Goal: Transaction & Acquisition: Purchase product/service

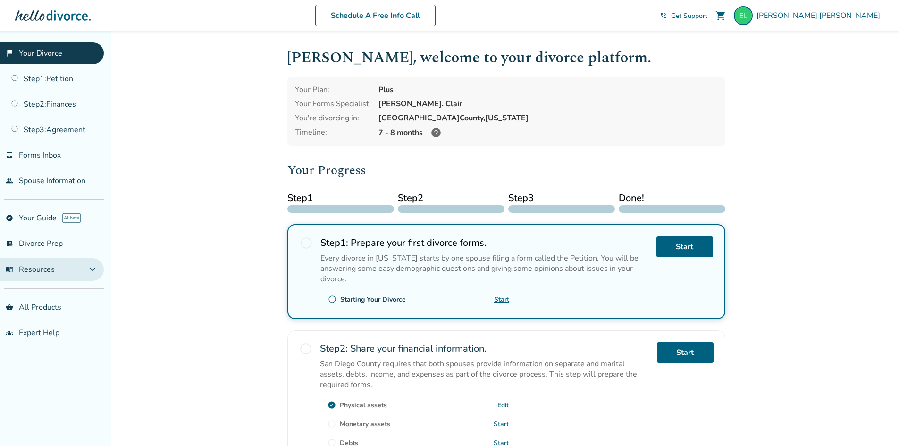
click at [83, 274] on button "menu_book Resources expand_more" at bounding box center [52, 269] width 104 height 23
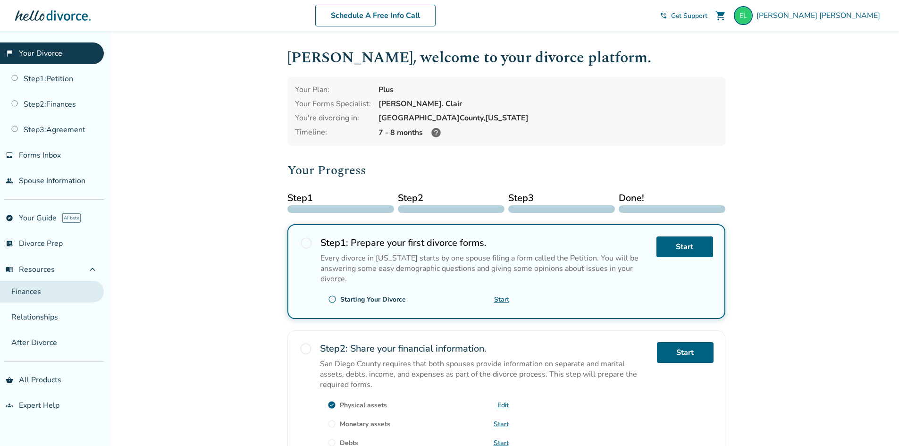
click at [34, 292] on link "Finances" at bounding box center [52, 292] width 104 height 22
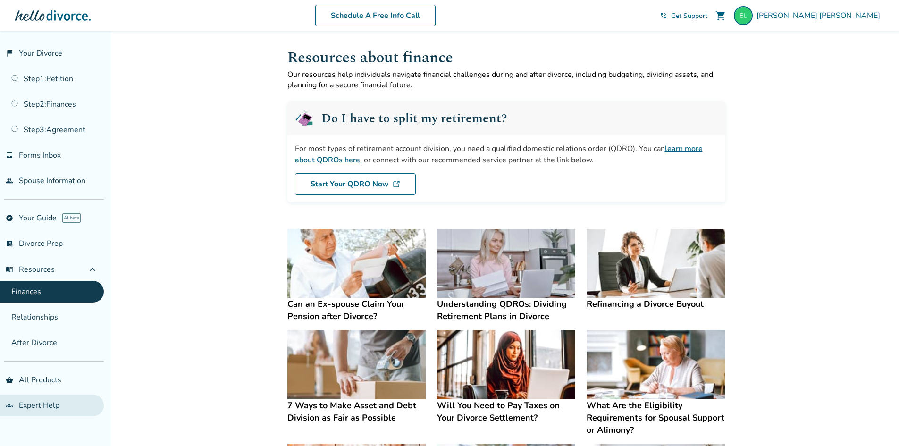
click at [37, 410] on link "groups Expert Help" at bounding box center [52, 406] width 104 height 22
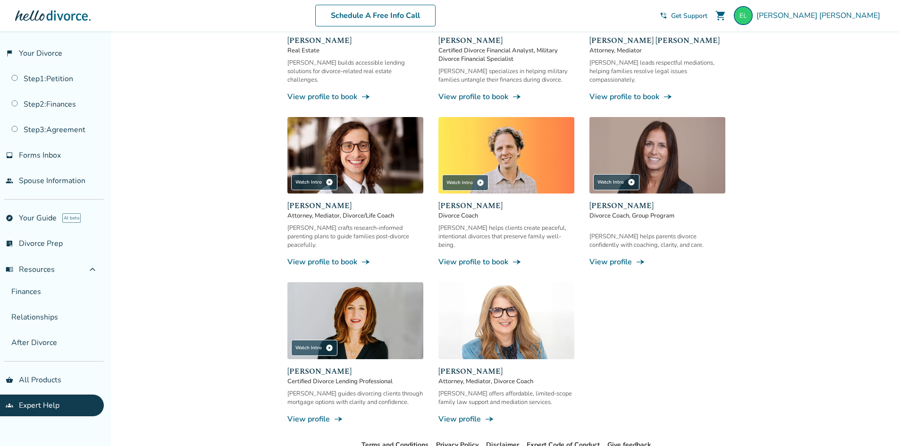
scroll to position [749, 0]
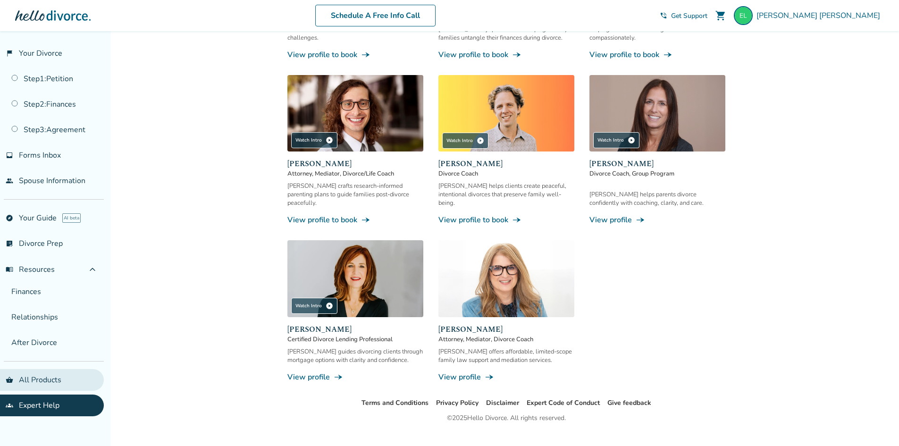
click at [55, 379] on link "shopping_basket All Products" at bounding box center [52, 380] width 104 height 22
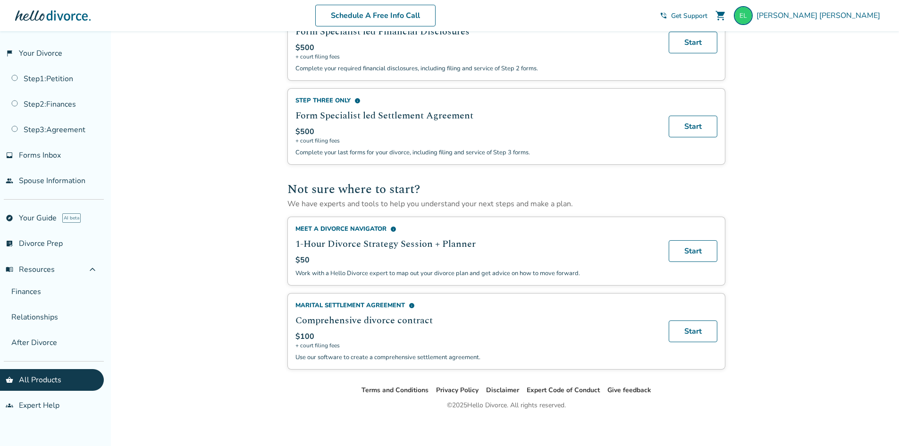
scroll to position [498, 0]
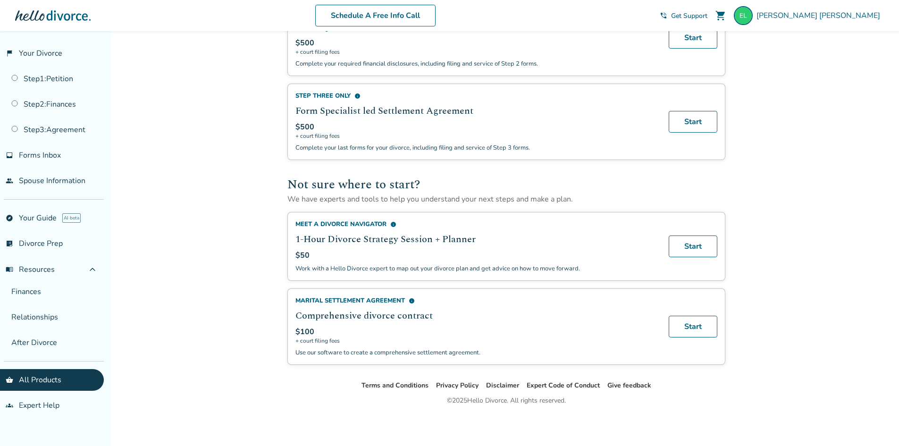
click at [414, 300] on span "info" at bounding box center [412, 301] width 6 height 6
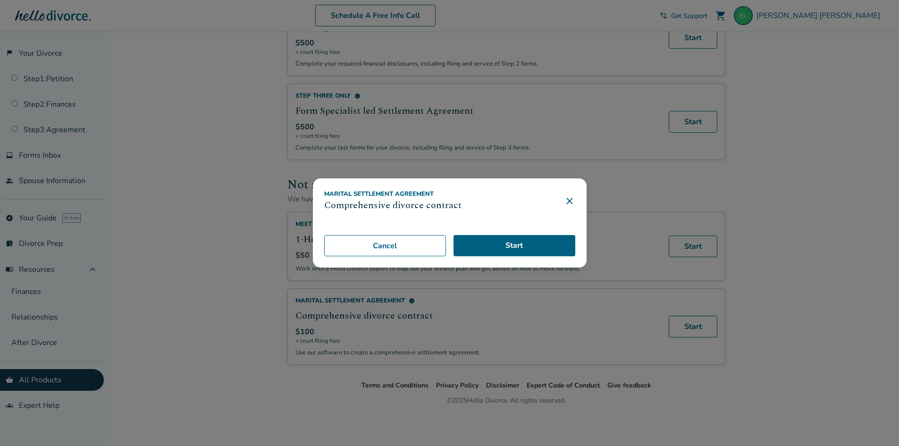
click at [575, 200] on icon at bounding box center [569, 200] width 11 height 11
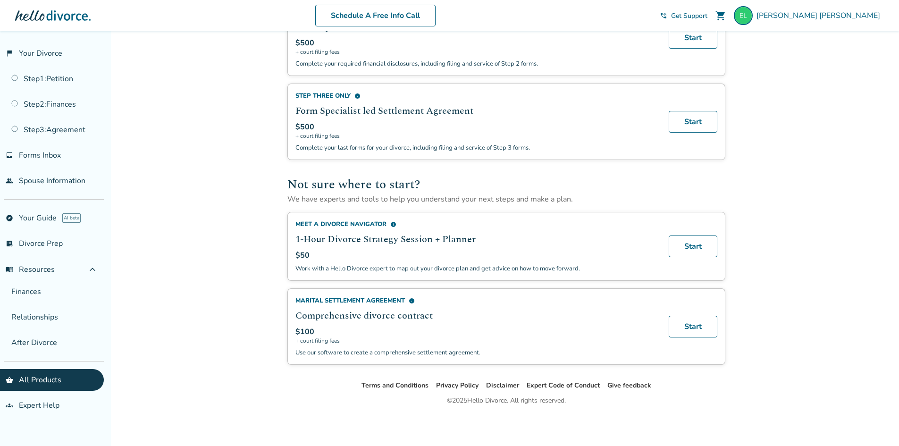
click at [413, 302] on span "info" at bounding box center [412, 301] width 6 height 6
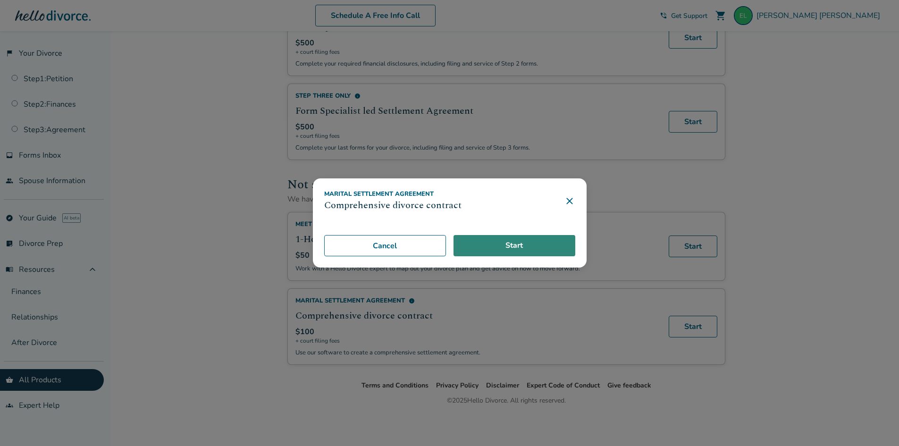
click at [509, 246] on link "Start" at bounding box center [515, 246] width 122 height 22
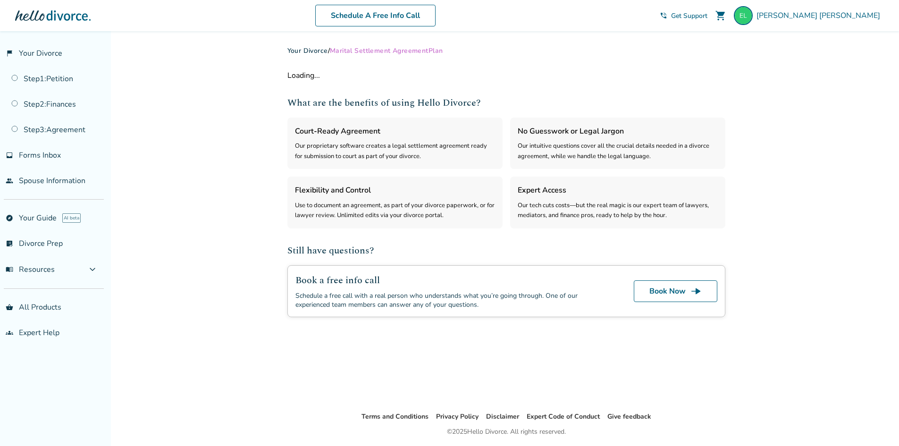
select select "***"
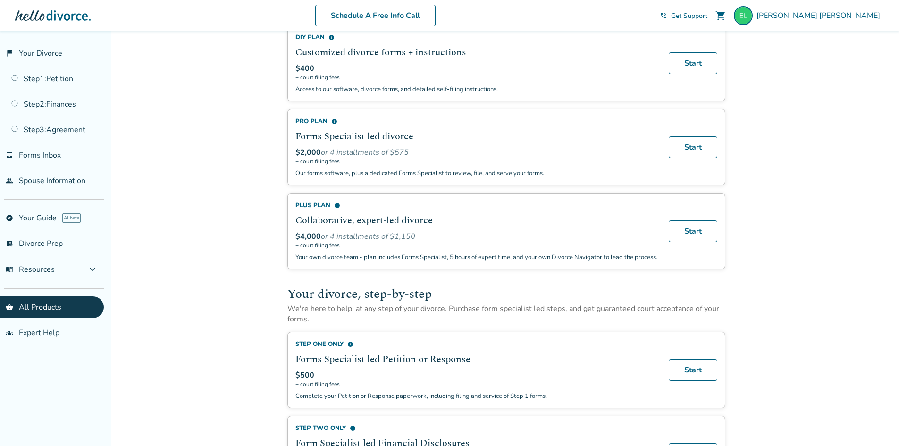
scroll to position [26, 0]
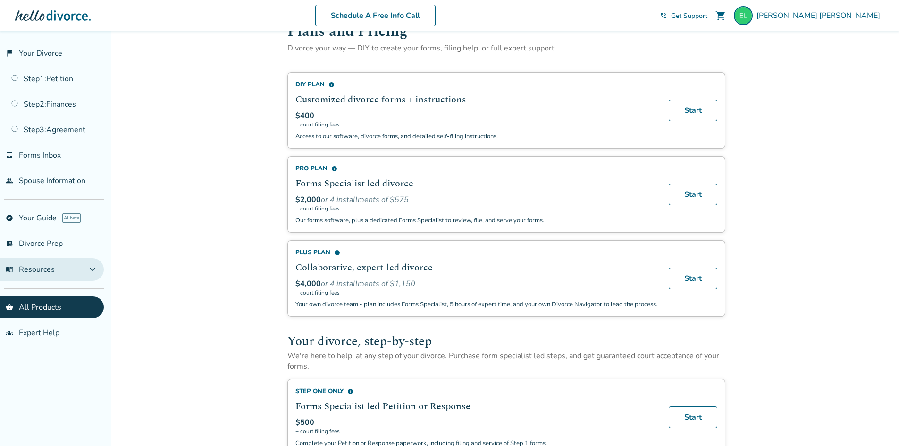
click at [87, 271] on span "expand_more" at bounding box center [92, 269] width 11 height 11
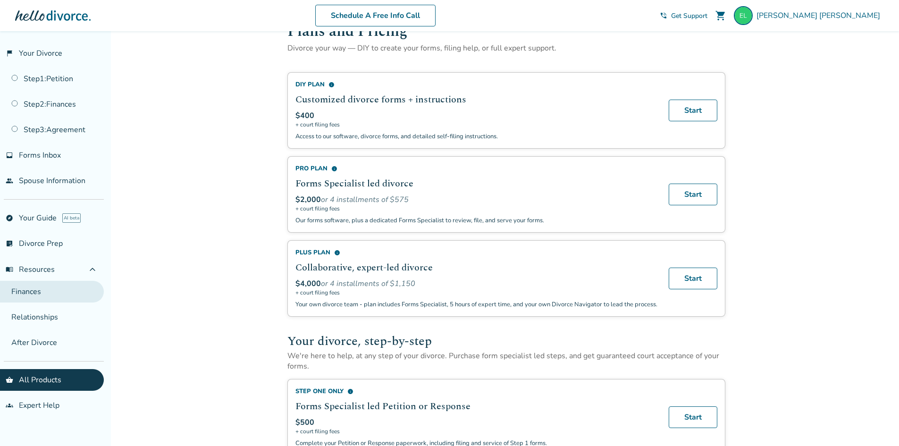
click at [31, 295] on link "Finances" at bounding box center [52, 292] width 104 height 22
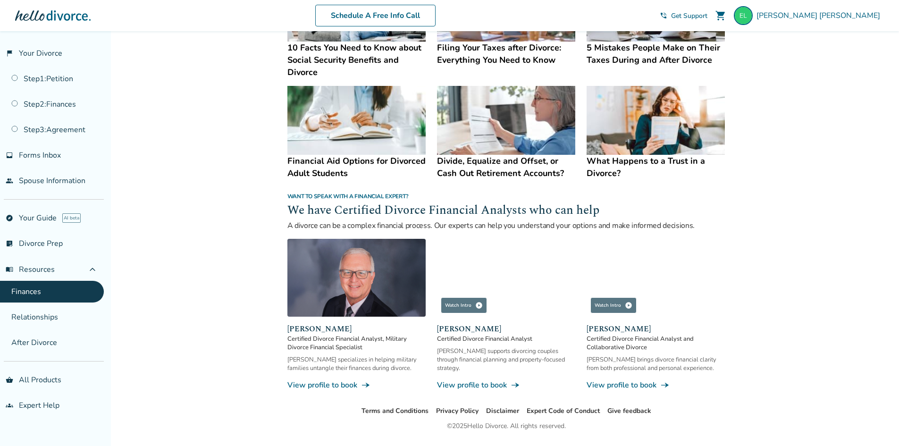
scroll to position [472, 0]
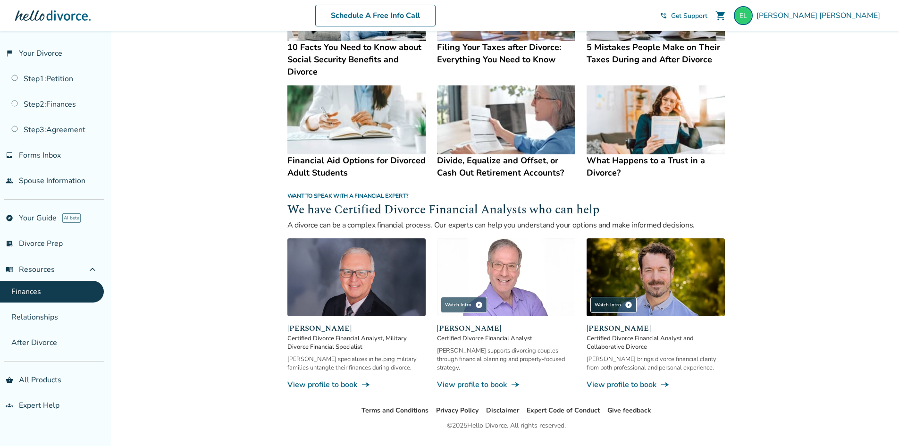
click at [624, 346] on span "Certified Divorce Financial Analyst and Collaborative Divorce" at bounding box center [656, 342] width 138 height 17
click at [642, 273] on img at bounding box center [656, 277] width 138 height 78
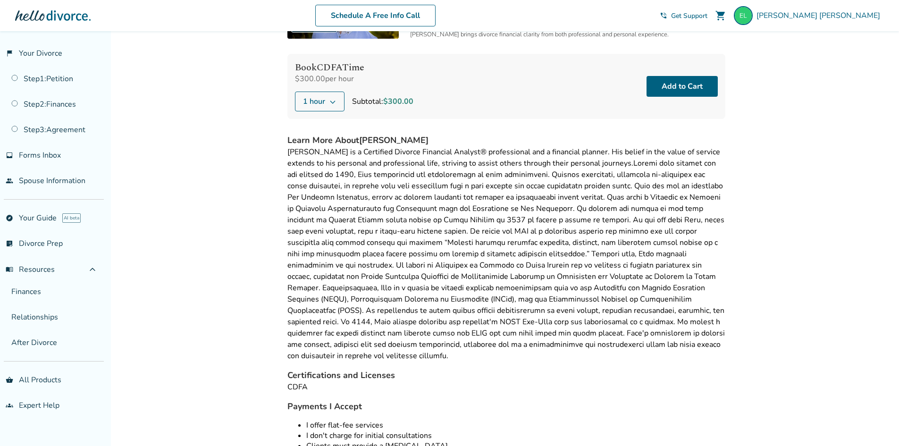
scroll to position [142, 0]
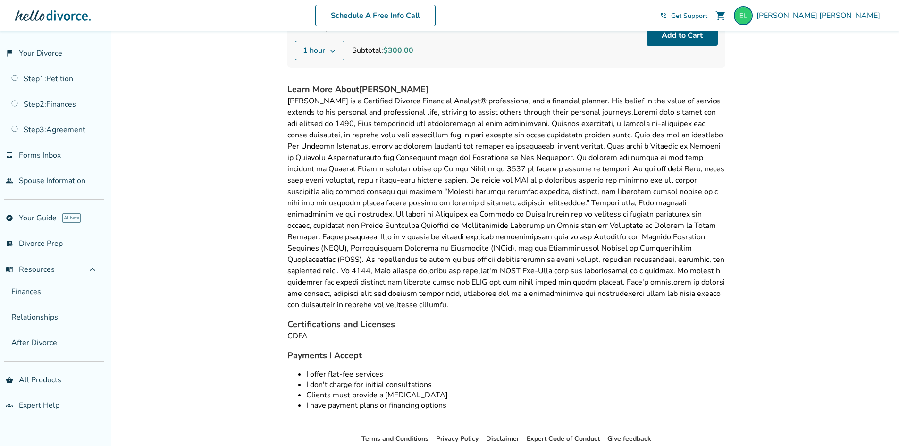
click at [526, 270] on div "John Duffy is a Certified Divorce Financial Analyst® professional and a financi…" at bounding box center [506, 202] width 438 height 215
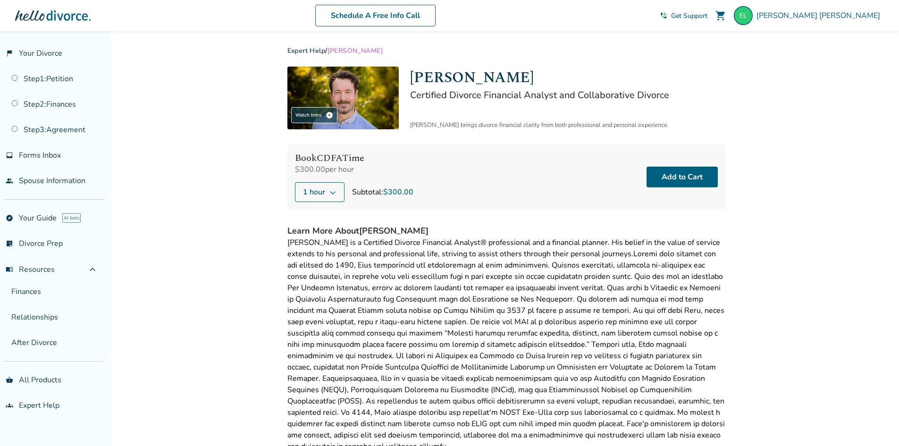
scroll to position [94, 0]
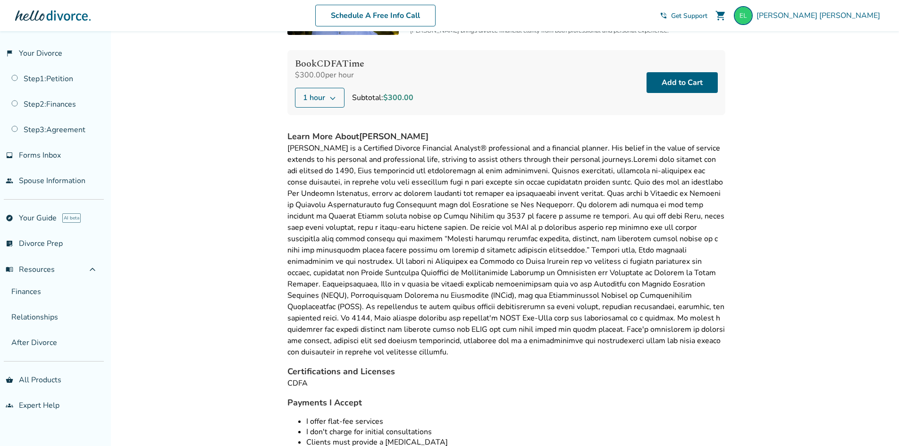
click at [513, 247] on div "John Duffy is a Certified Divorce Financial Analyst® professional and a financi…" at bounding box center [506, 250] width 438 height 215
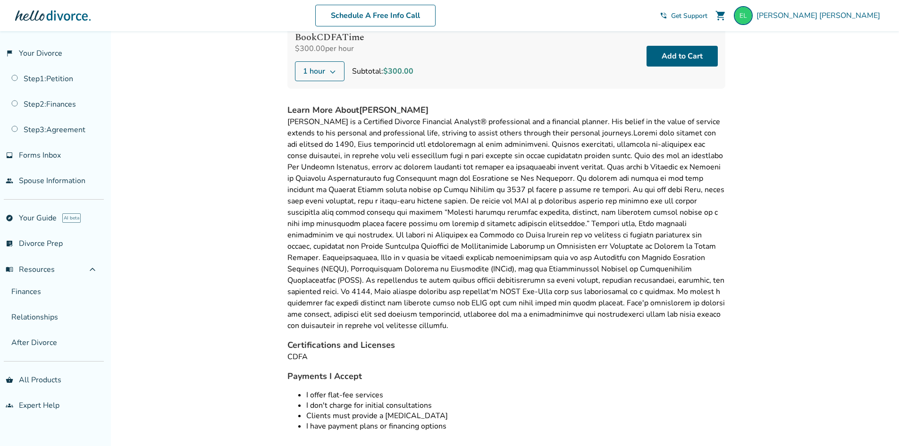
scroll to position [184, 0]
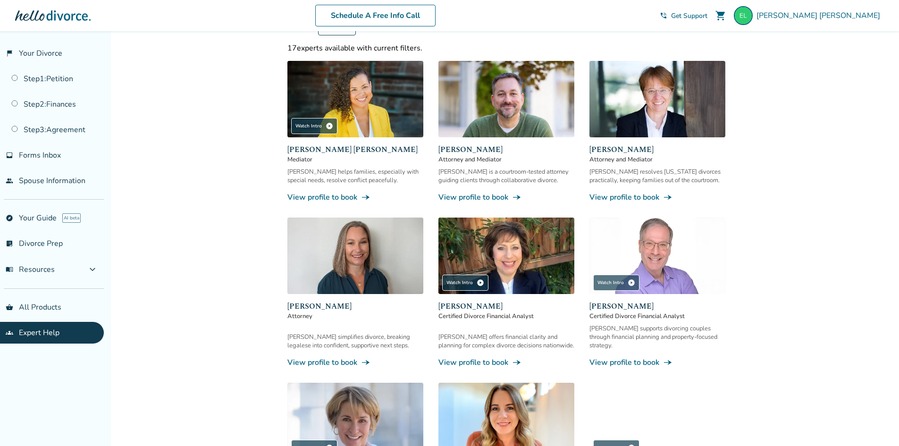
scroll to position [236, 0]
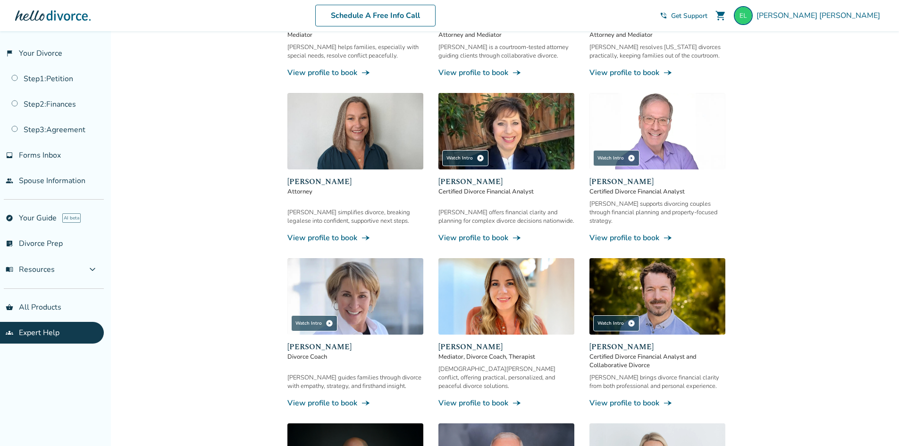
click at [807, 56] on div "Added to cart Expert Help We have partnered with expert attorneys, mediators, a…" at bounding box center [449, 385] width 899 height 1181
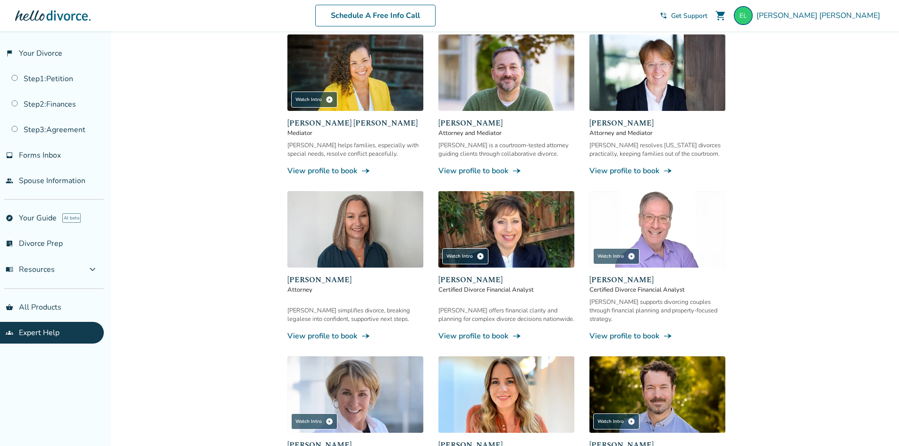
scroll to position [0, 0]
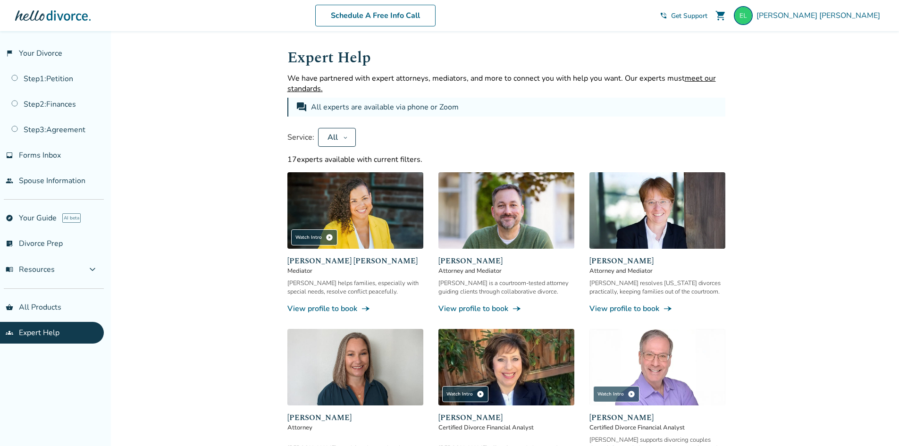
click at [351, 139] on button "All" at bounding box center [337, 137] width 38 height 19
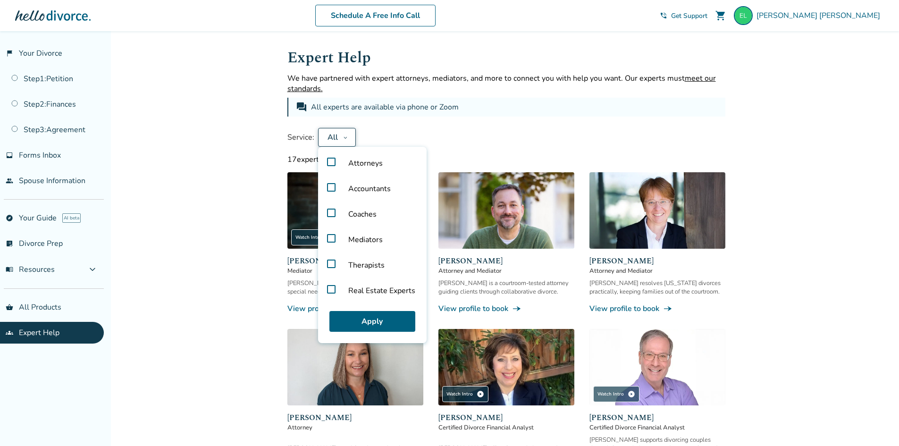
click at [332, 188] on label "Accountants" at bounding box center [372, 188] width 101 height 25
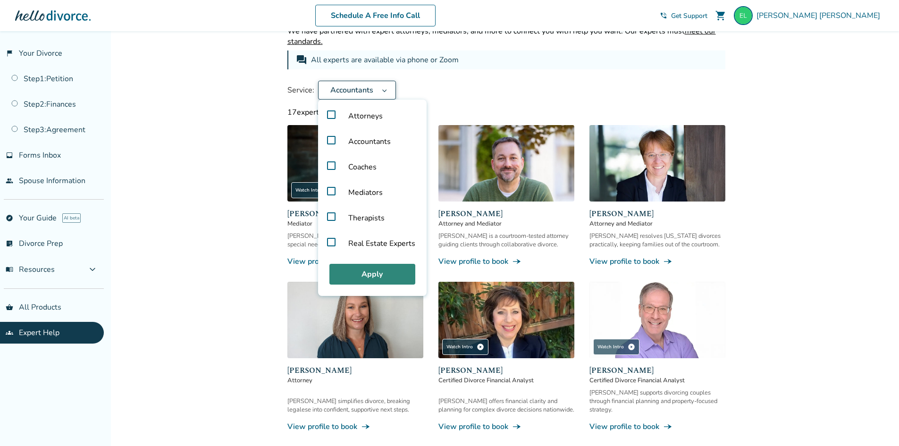
click at [384, 270] on button "Apply" at bounding box center [372, 274] width 86 height 21
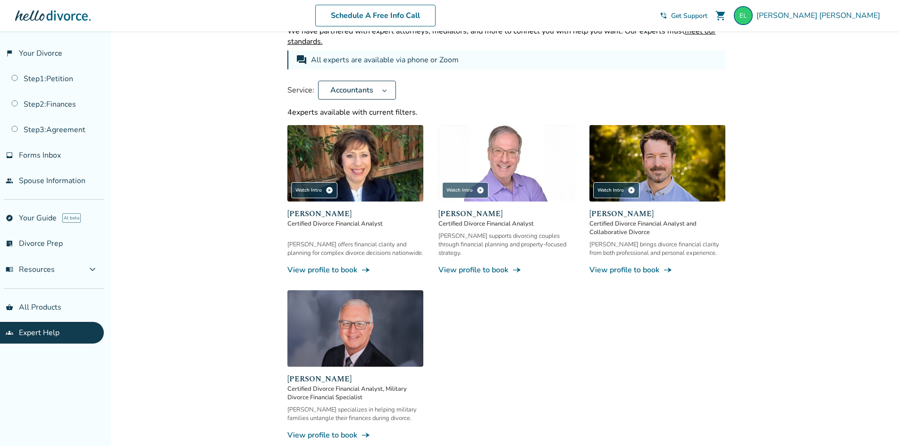
drag, startPoint x: 372, startPoint y: 224, endPoint x: 511, endPoint y: 316, distance: 167.2
click at [514, 318] on div "Watch Intro play_circle Sandra Giudici Certified Divorce Financial Analyst Sand…" at bounding box center [506, 282] width 438 height 315
click at [330, 214] on span "[PERSON_NAME]" at bounding box center [355, 213] width 136 height 11
click at [355, 238] on div "Sandra Giudici Certified Divorce Financial Analyst Sandra offers financial clar…" at bounding box center [355, 241] width 136 height 67
click at [367, 154] on img at bounding box center [355, 163] width 136 height 76
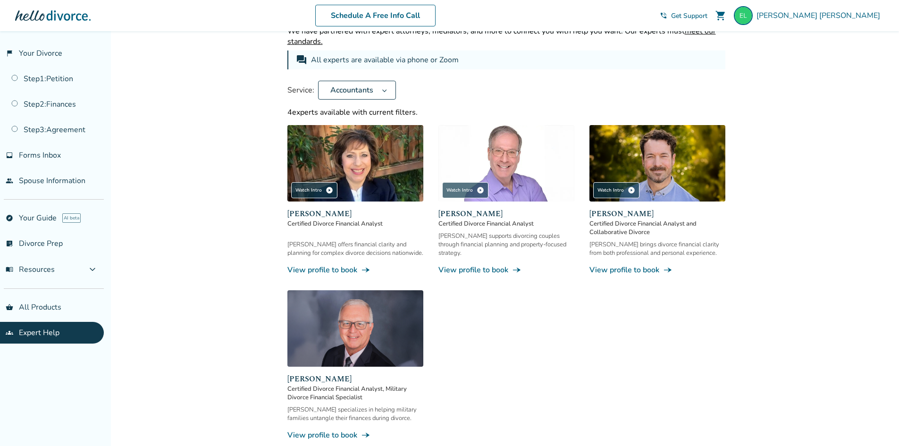
scroll to position [31, 0]
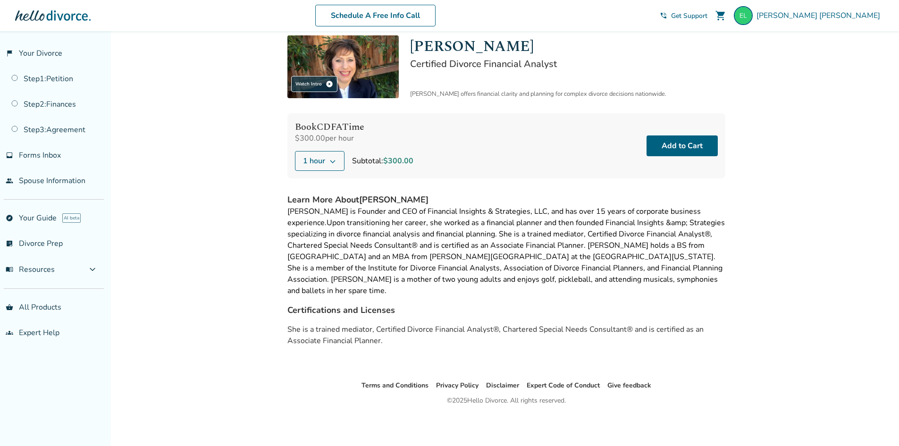
click at [454, 254] on div "Sandra A. Giudici is Founder and CEO of Financial Insights & Strategies, LLC, a…" at bounding box center [506, 251] width 438 height 91
drag, startPoint x: 489, startPoint y: 246, endPoint x: 578, endPoint y: 244, distance: 88.8
click at [578, 244] on div "Sandra A. Giudici is Founder and CEO of Financial Insights & Strategies, LLC, a…" at bounding box center [506, 251] width 438 height 91
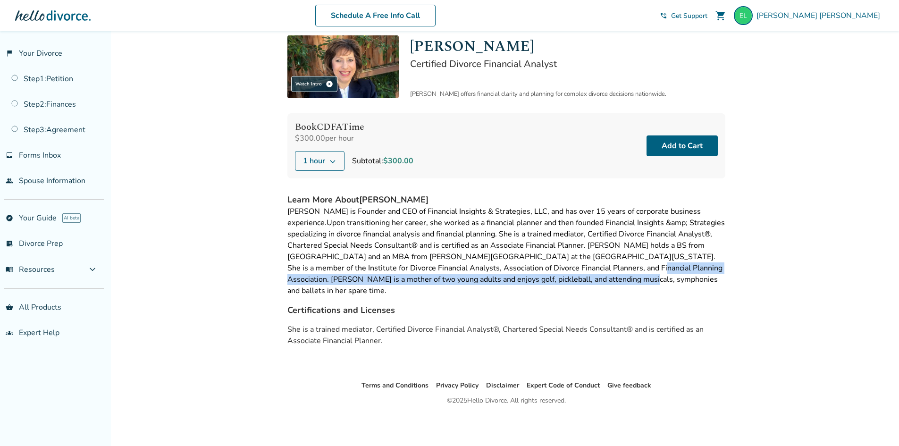
click at [573, 274] on div "Sandra A. Giudici is Founder and CEO of Financial Insights & Strategies, LLC, a…" at bounding box center [506, 251] width 438 height 91
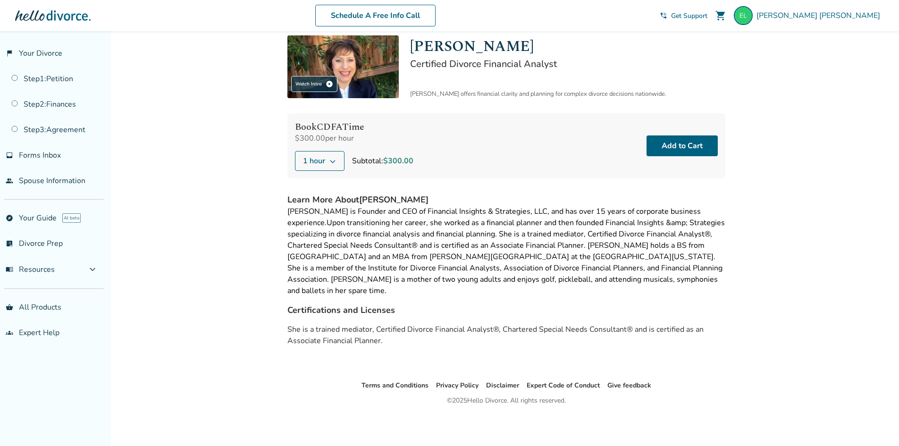
click at [629, 278] on div "Sandra A. Giudici is Founder and CEO of Financial Insights & Strategies, LLC, a…" at bounding box center [506, 251] width 438 height 91
drag, startPoint x: 287, startPoint y: 331, endPoint x: 379, endPoint y: 332, distance: 91.6
click at [379, 332] on p "She is a trained mediator, Certified Divorce Financial Analyst®, Chartered Spec…" at bounding box center [506, 335] width 438 height 23
click at [483, 292] on div "Learn More About Sandra Giudici Sandra A. Giudici is Founder and CEO of Financi…" at bounding box center [506, 274] width 438 height 160
click at [679, 138] on button "Add to Cart" at bounding box center [682, 145] width 71 height 21
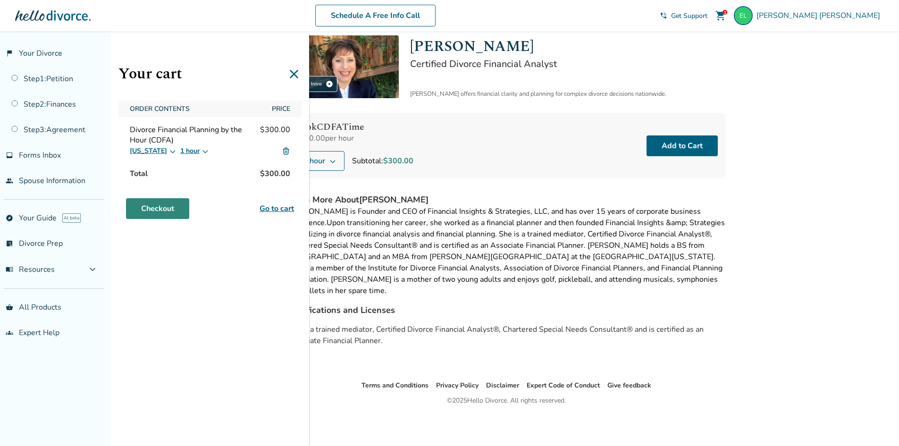
click at [162, 209] on link "Checkout" at bounding box center [157, 208] width 63 height 21
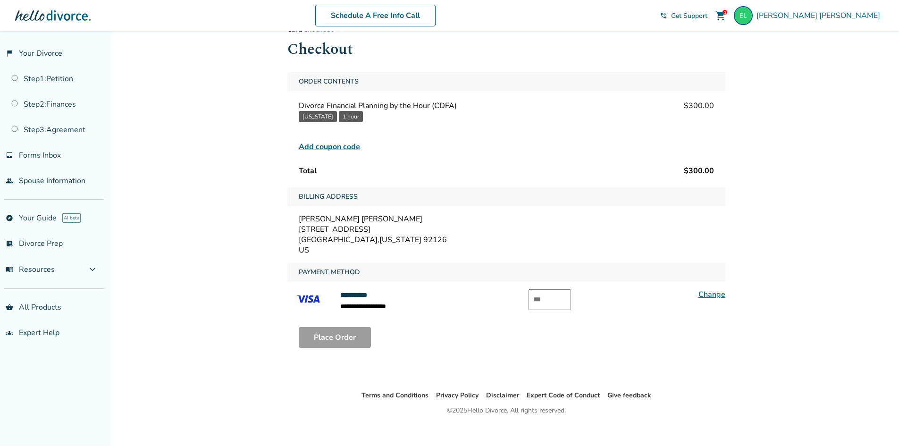
scroll to position [31, 0]
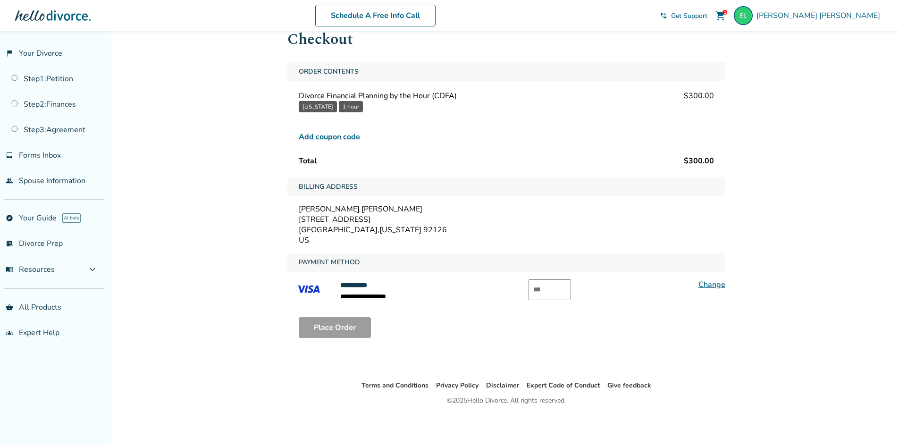
click at [552, 290] on input "text" at bounding box center [550, 289] width 42 height 21
type input "***"
click at [340, 331] on button "Place Order" at bounding box center [335, 327] width 72 height 21
click at [573, 187] on div "Billing Address" at bounding box center [506, 186] width 438 height 19
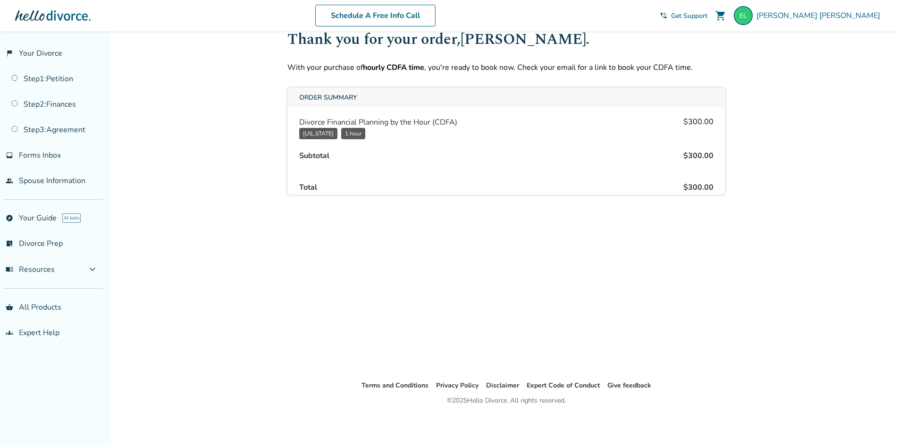
click at [535, 255] on div "Cart / Order Confirmation Thank you for your order, Edgar . With your purchase …" at bounding box center [506, 190] width 453 height 380
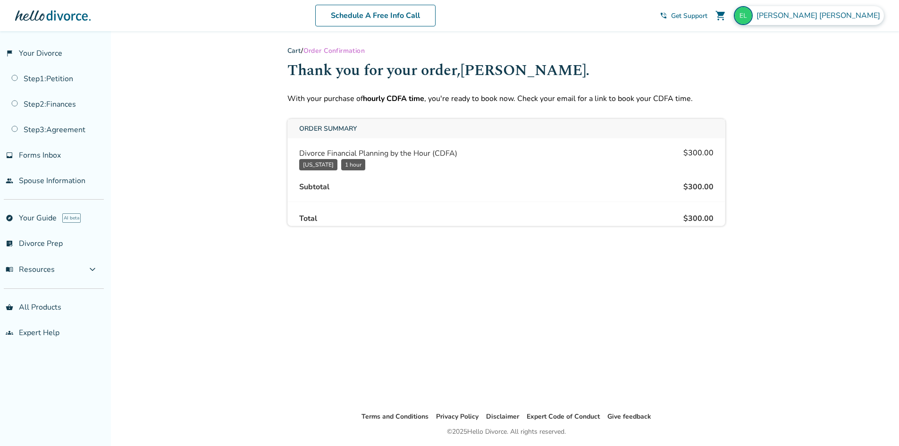
click at [753, 14] on img at bounding box center [743, 15] width 19 height 19
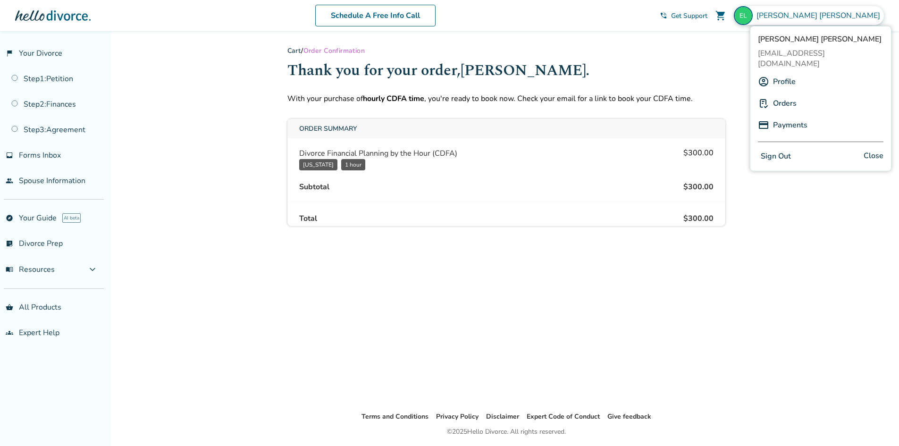
click at [790, 94] on link "Orders" at bounding box center [785, 103] width 24 height 18
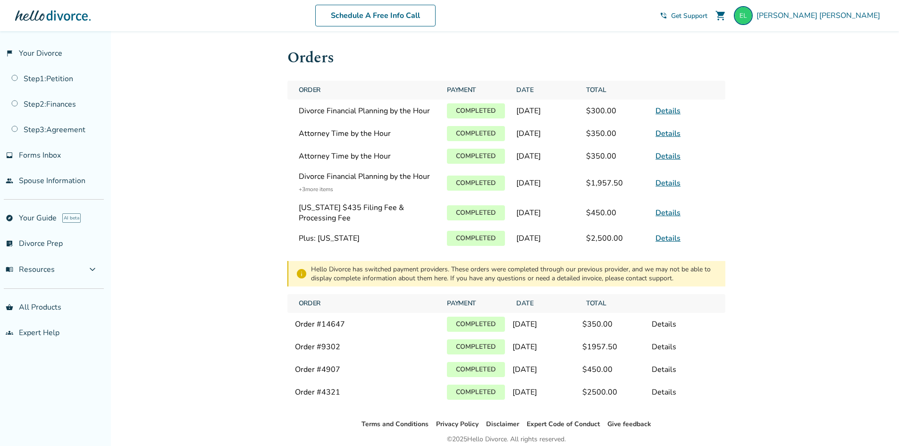
click at [671, 116] on link "Details" at bounding box center [668, 111] width 25 height 10
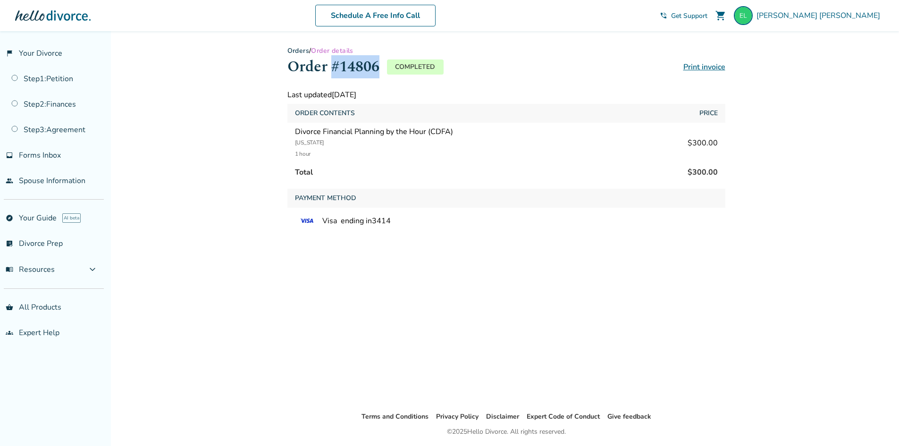
drag, startPoint x: 335, startPoint y: 67, endPoint x: 377, endPoint y: 67, distance: 42.0
click at [377, 67] on h1 "Order #14806" at bounding box center [333, 66] width 92 height 23
copy h1 "#14806"
click at [242, 180] on div "Added to cart Orders / Order details Order #14806 Completed Print invoice Last …" at bounding box center [449, 254] width 899 height 446
click at [840, 15] on span "Edgar Lozano" at bounding box center [820, 15] width 127 height 10
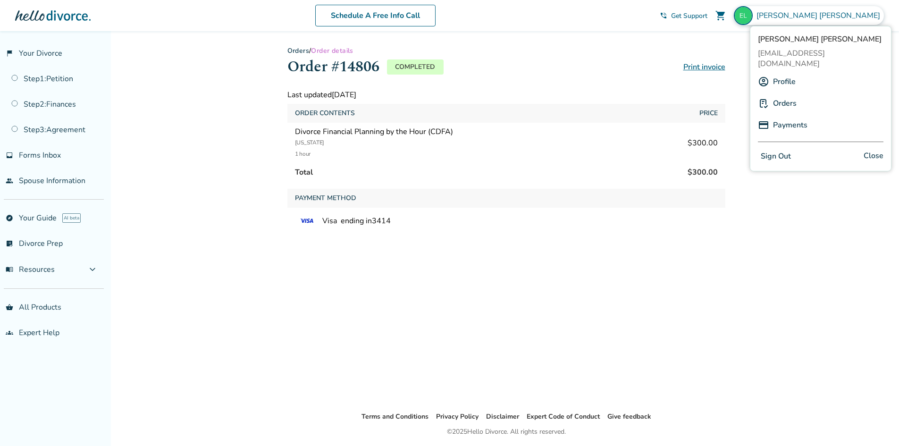
click at [790, 94] on link "Orders" at bounding box center [785, 103] width 24 height 18
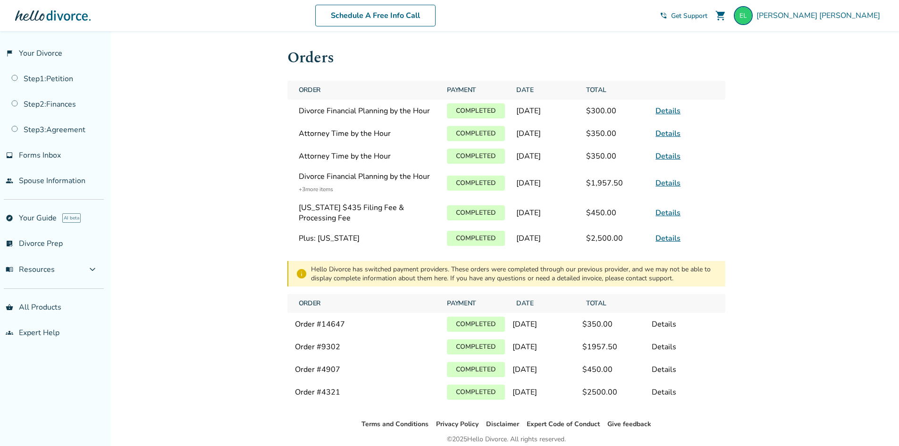
click at [664, 115] on link "Details" at bounding box center [668, 111] width 25 height 10
